Goal: Task Accomplishment & Management: Use online tool/utility

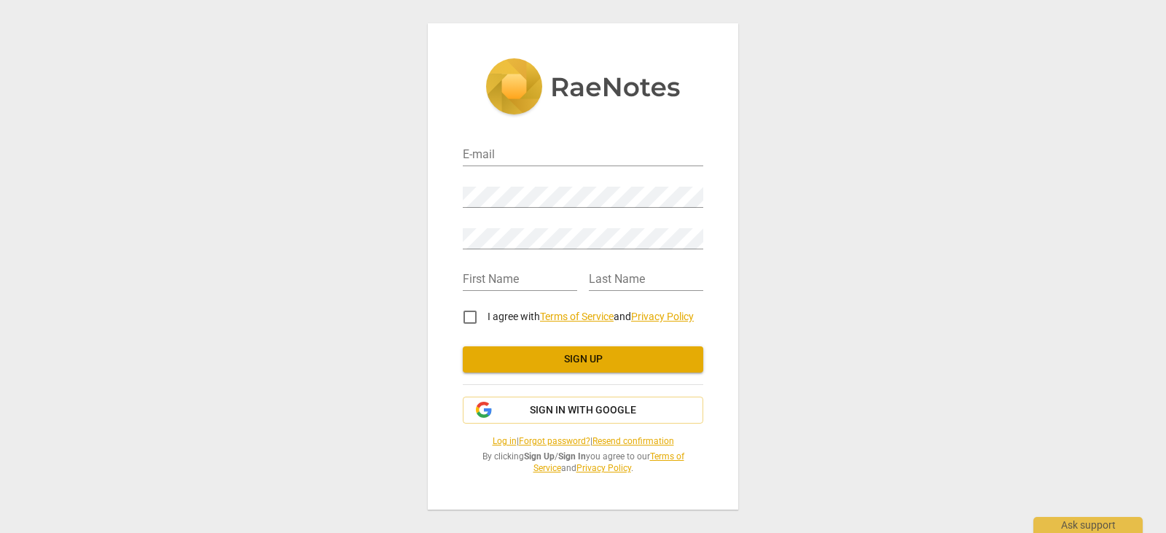
click at [517, 142] on div "E-mail" at bounding box center [583, 149] width 240 height 33
click at [507, 162] on input "email" at bounding box center [583, 155] width 240 height 21
type input "[EMAIL_ADDRESS][DOMAIN_NAME]"
type input "[PERSON_NAME]"
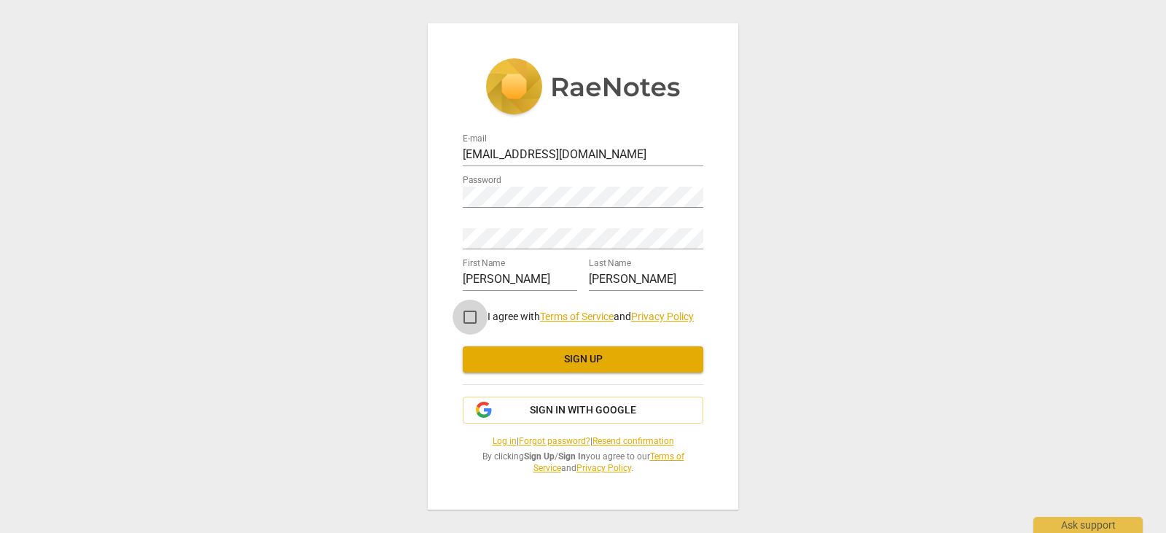
click at [469, 321] on input "I agree with Terms of Service and Privacy Policy" at bounding box center [470, 317] width 35 height 35
checkbox input "true"
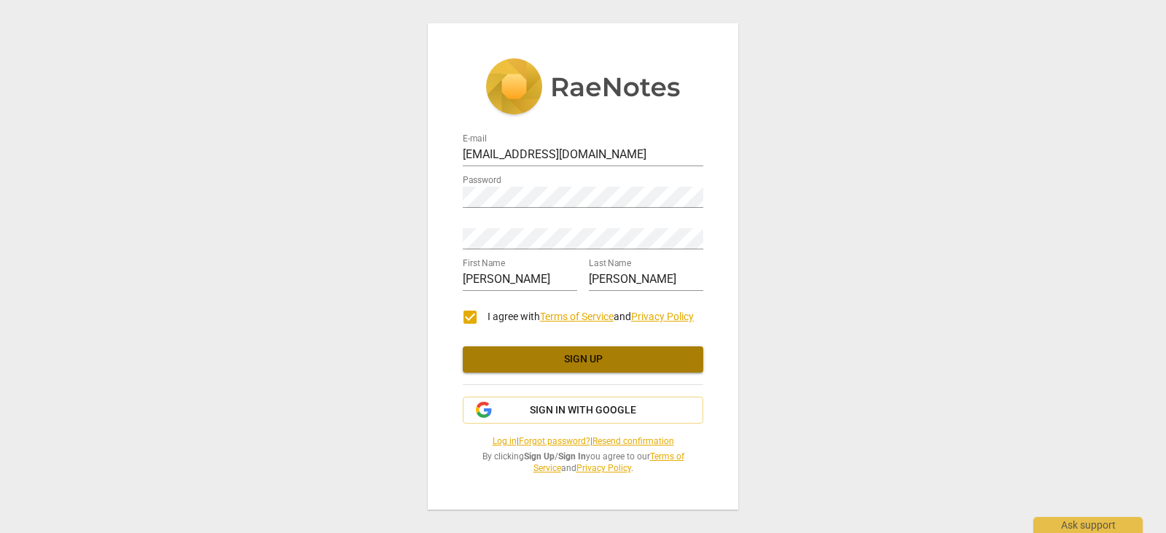
click at [587, 361] on span "Sign up" at bounding box center [582, 359] width 217 height 15
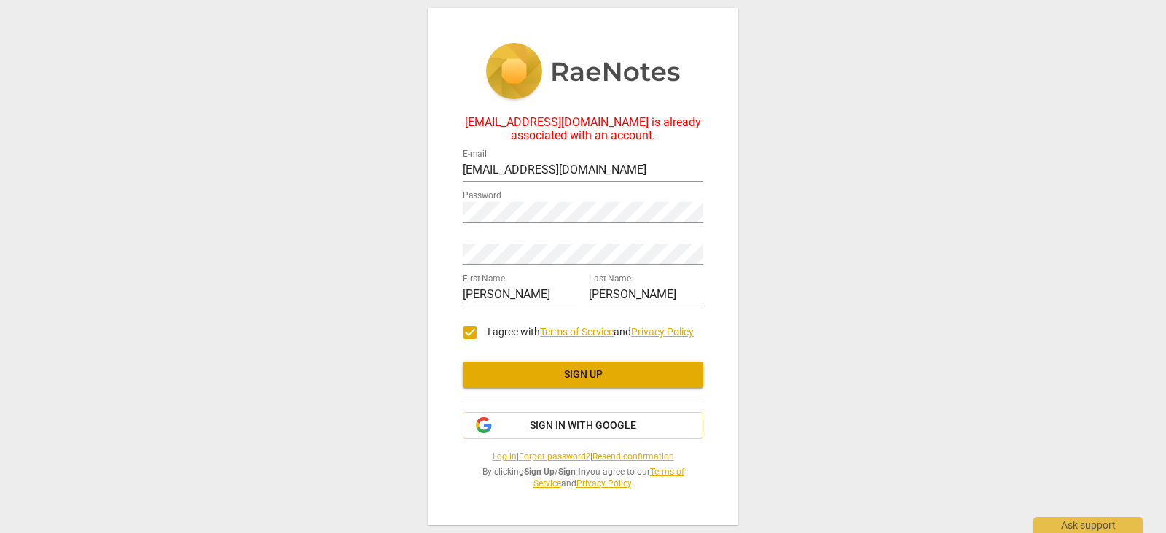
click at [494, 457] on link "Log in" at bounding box center [505, 456] width 24 height 10
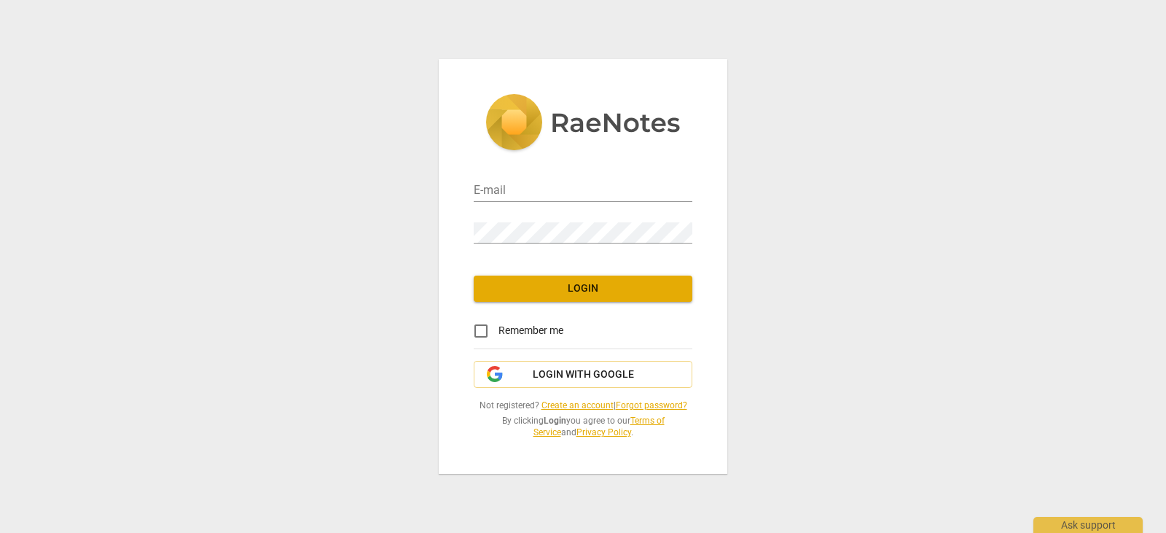
type input "[EMAIL_ADDRESS][DOMAIN_NAME]"
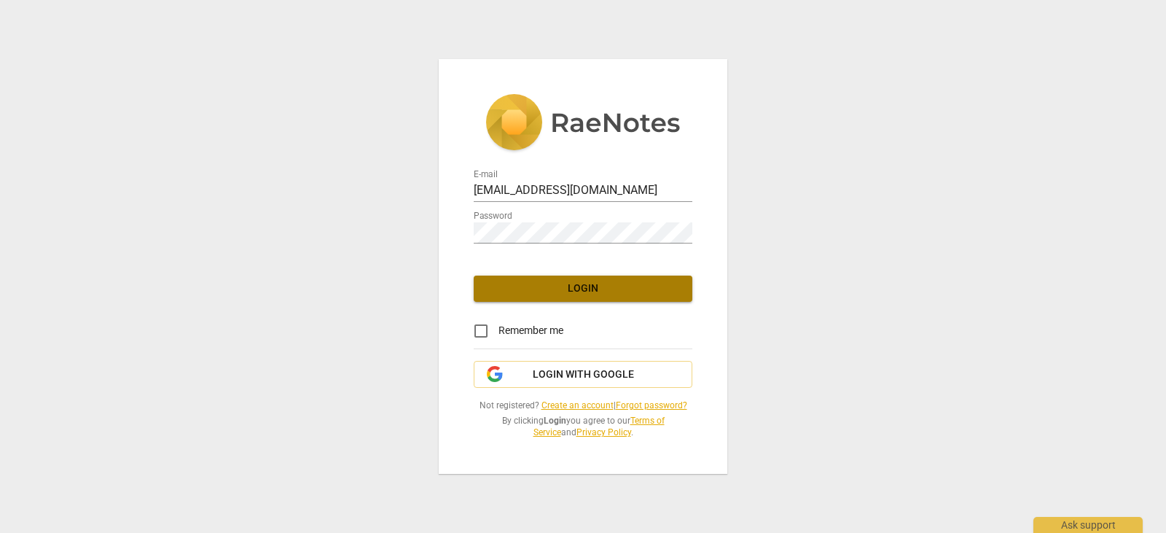
click at [566, 290] on span "Login" at bounding box center [582, 288] width 195 height 15
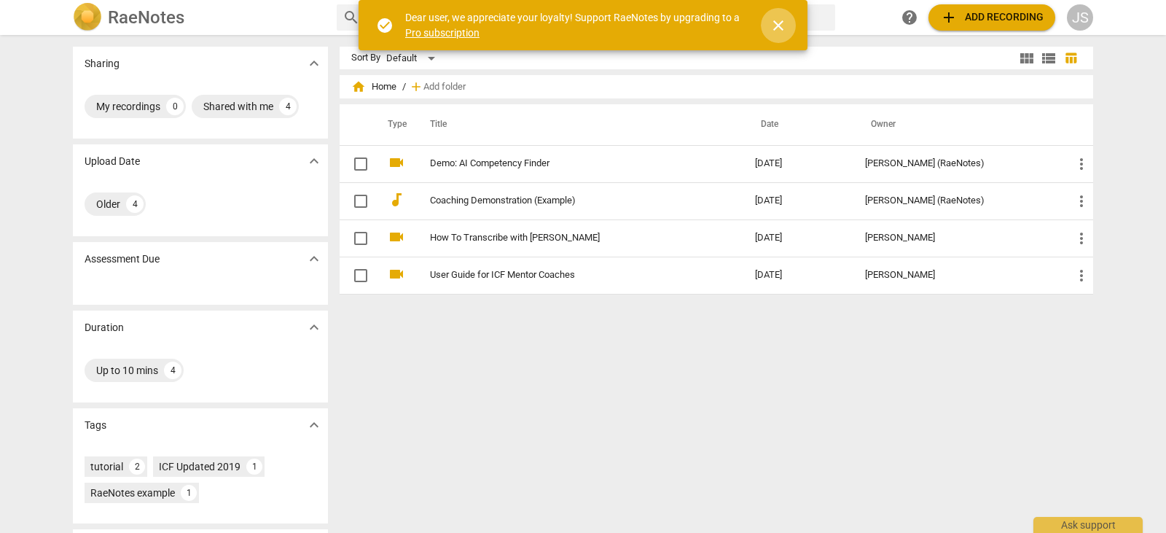
click at [778, 23] on span "close" at bounding box center [778, 25] width 17 height 17
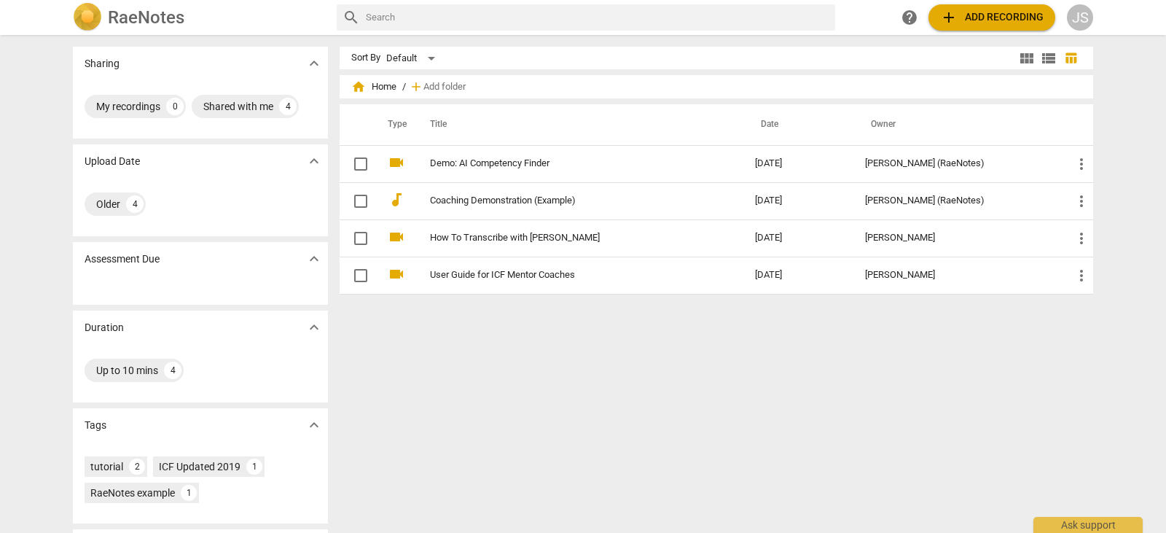
click at [977, 15] on span "add Add recording" at bounding box center [991, 17] width 103 height 17
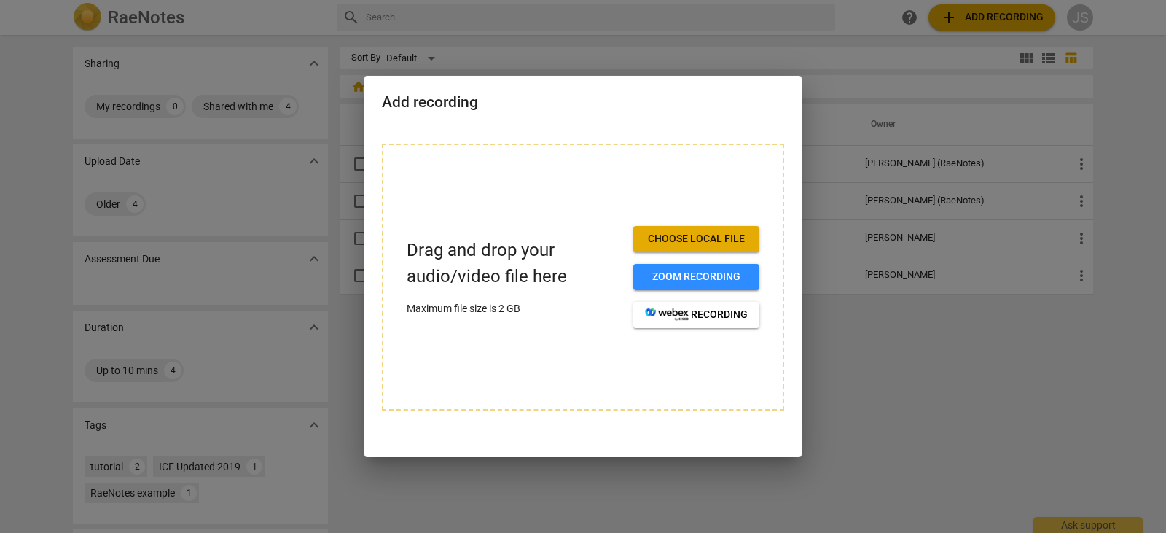
click at [912, 319] on div at bounding box center [583, 266] width 1166 height 533
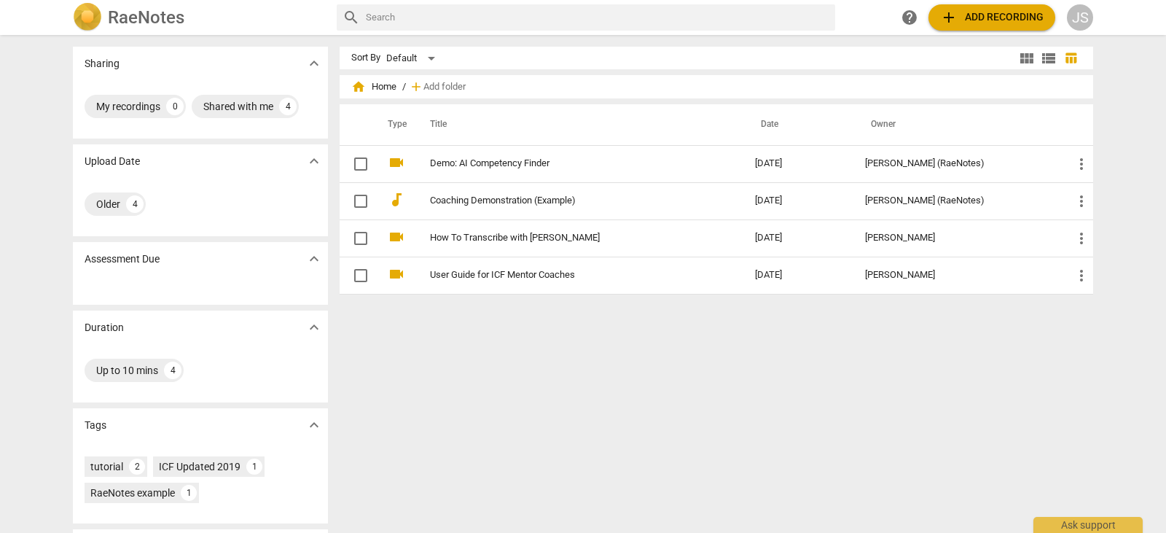
click at [971, 15] on span "add Add recording" at bounding box center [991, 17] width 103 height 17
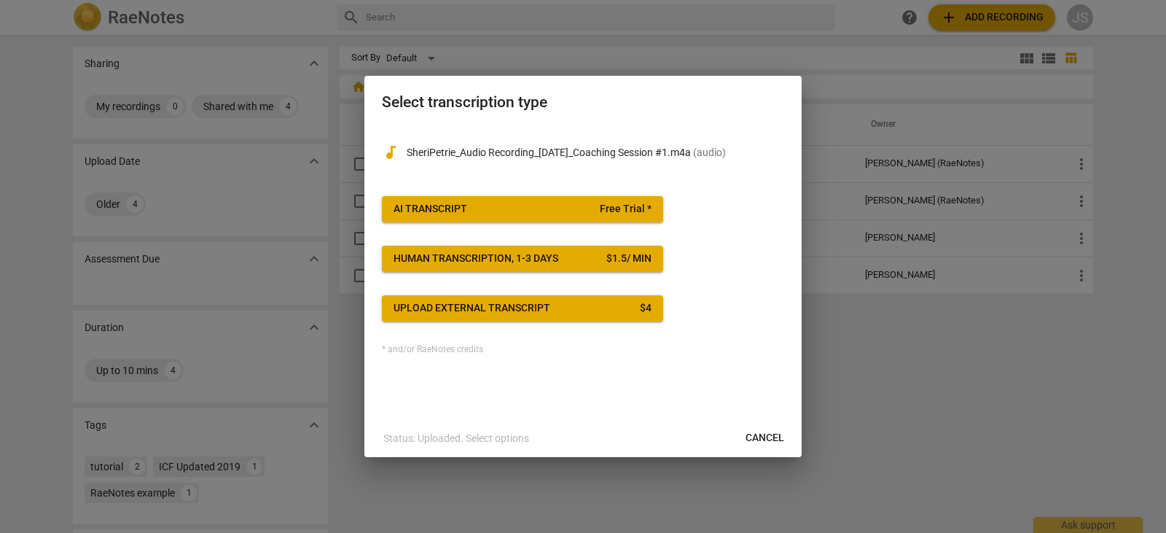
click at [774, 434] on span "Cancel" at bounding box center [765, 438] width 39 height 15
